Goal: Navigation & Orientation: Find specific page/section

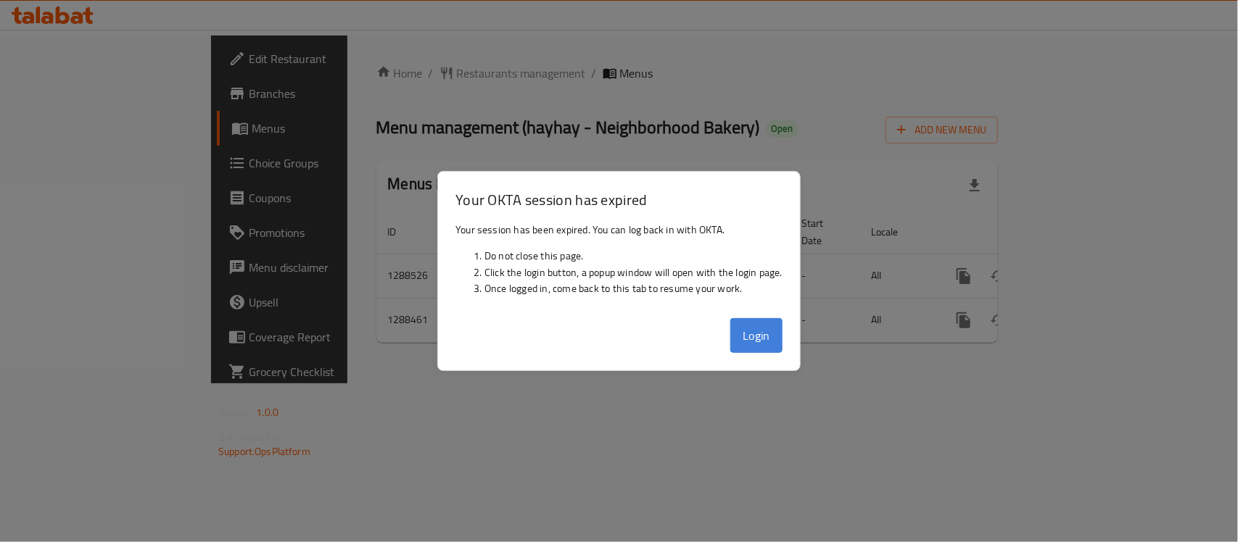
click at [746, 347] on button "Login" at bounding box center [756, 335] width 52 height 35
click at [742, 342] on div "Home / Restaurants management / Menus Menu management ( hayhay - Neighborhood B…" at bounding box center [686, 210] width 679 height 348
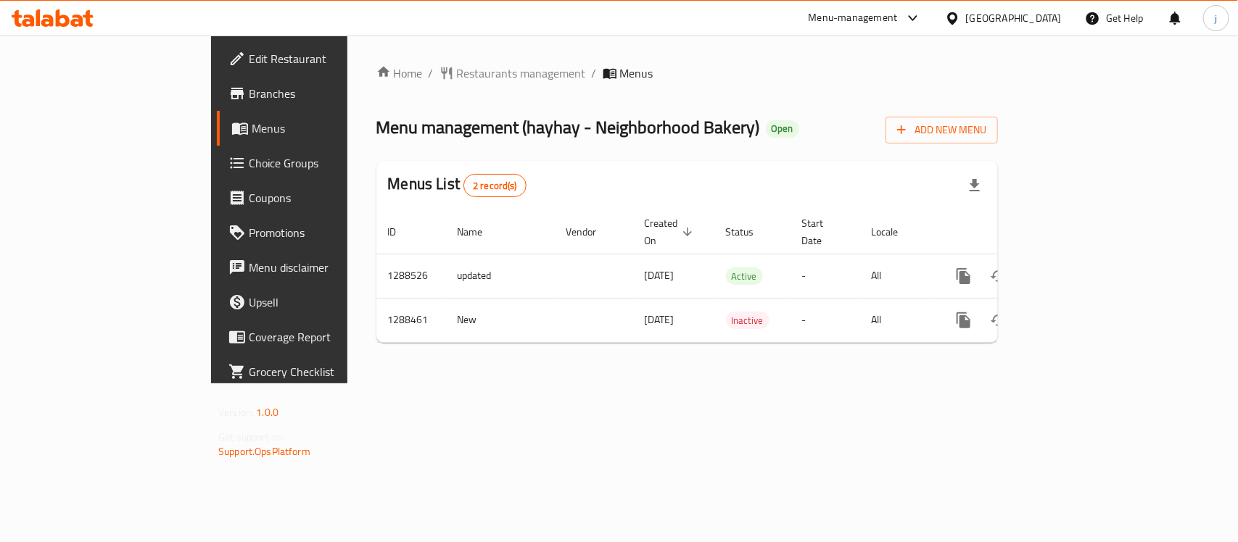
click at [746, 19] on div "Menu-management" at bounding box center [852, 17] width 89 height 17
click at [746, 154] on div "Restaurant-Management" at bounding box center [776, 161] width 114 height 16
